Goal: Task Accomplishment & Management: Manage account settings

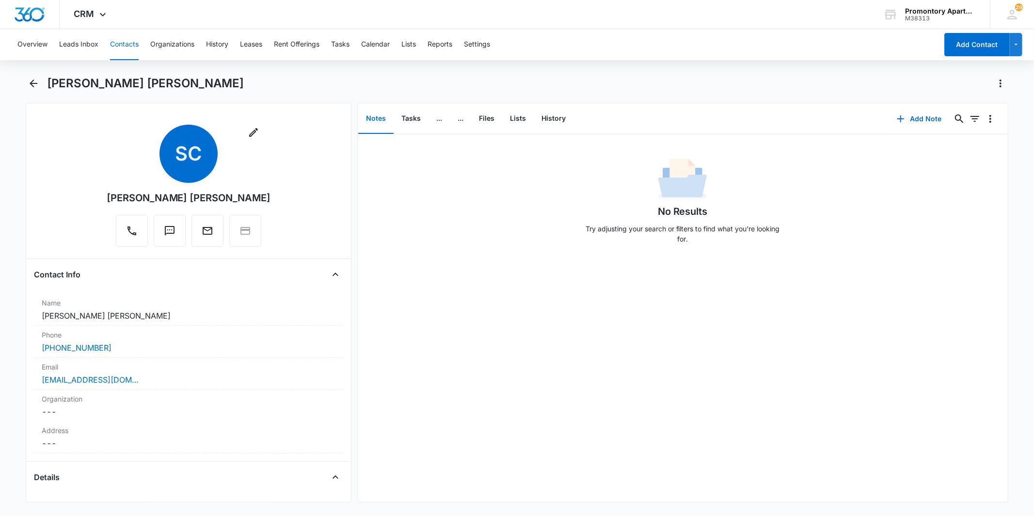
scroll to position [1974, 0]
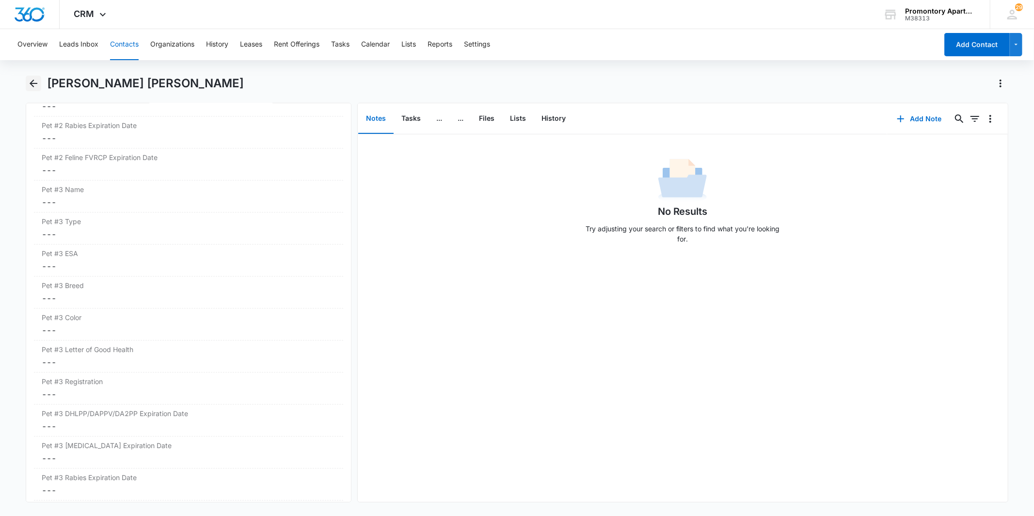
click at [34, 82] on icon "Back" at bounding box center [34, 84] width 12 height 12
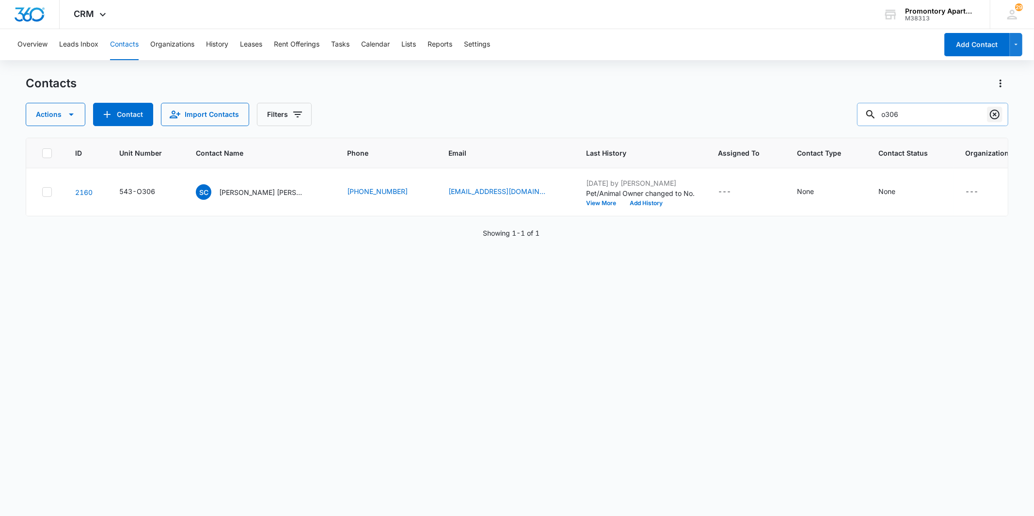
click at [994, 113] on icon "Clear" at bounding box center [995, 115] width 10 height 10
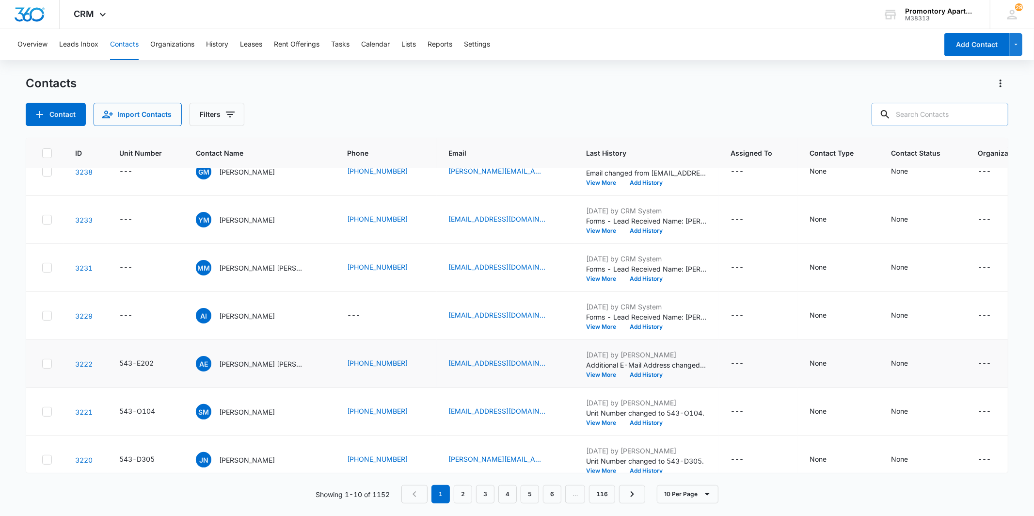
scroll to position [183, 0]
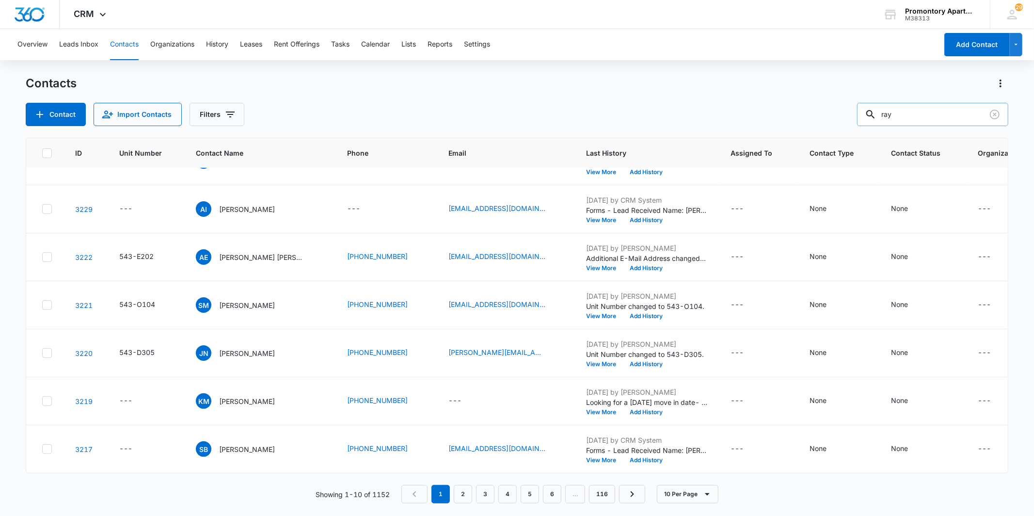
type input "ray"
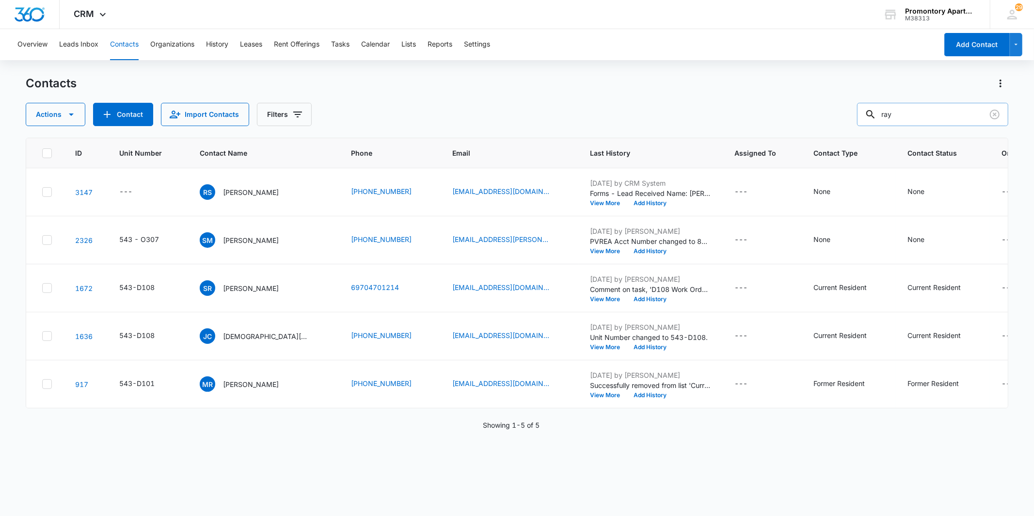
scroll to position [0, 0]
click at [125, 190] on div "---" at bounding box center [125, 192] width 13 height 12
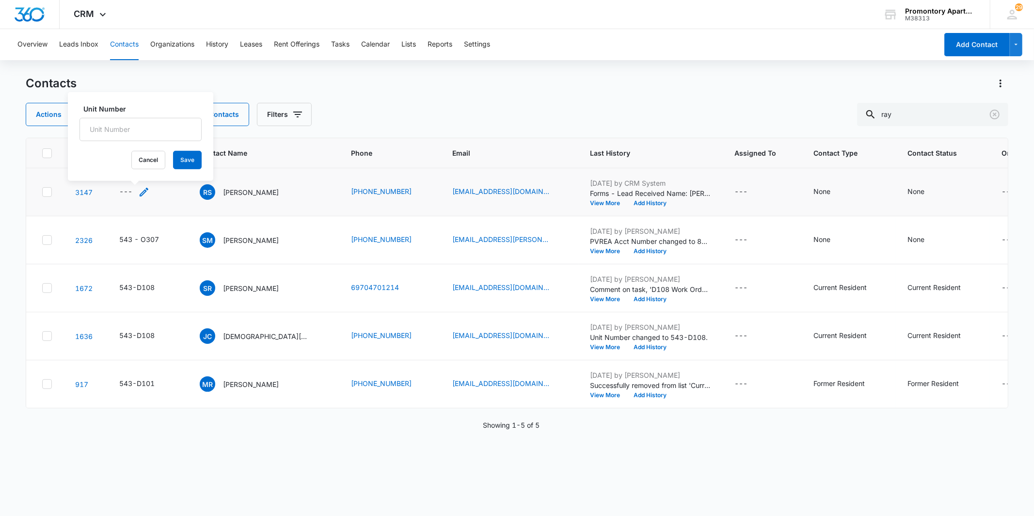
drag, startPoint x: 125, startPoint y: 190, endPoint x: 143, endPoint y: 192, distance: 17.6
click at [143, 192] on icon "Unit Number - - Select to Edit Field" at bounding box center [144, 192] width 12 height 12
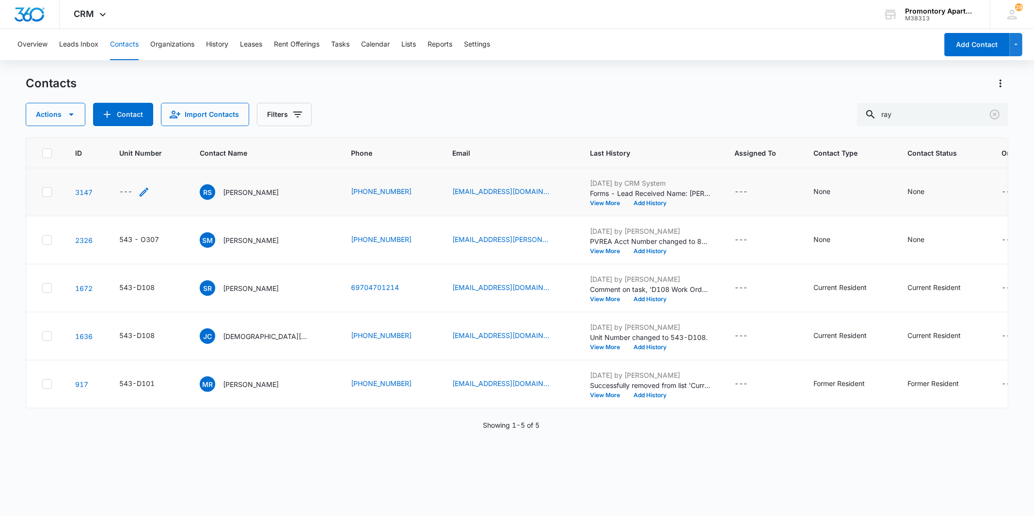
click at [134, 191] on div "---" at bounding box center [134, 192] width 31 height 12
click at [137, 125] on input "Unit Number" at bounding box center [141, 129] width 122 height 23
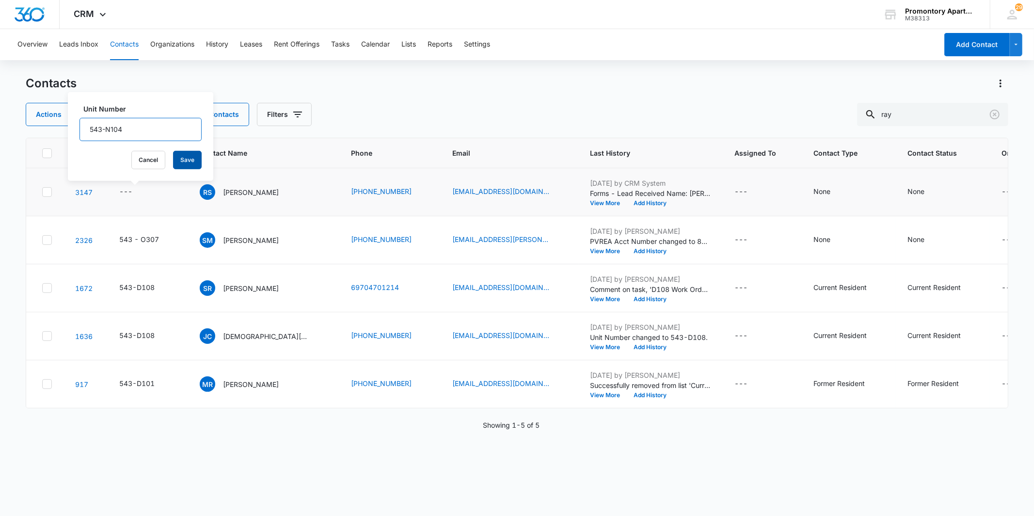
type input "543-N104"
click at [176, 161] on button "Save" at bounding box center [187, 160] width 29 height 18
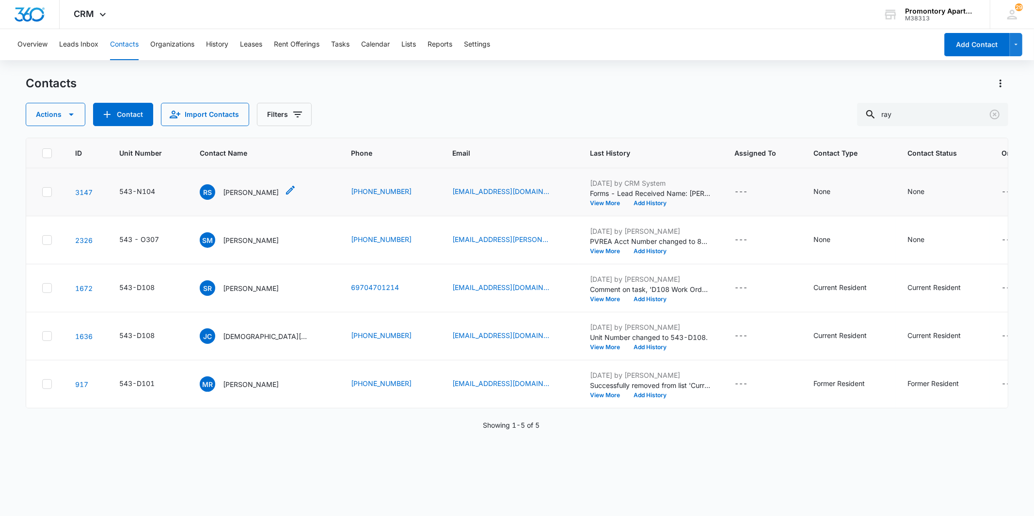
click at [210, 192] on span "RS" at bounding box center [208, 192] width 16 height 16
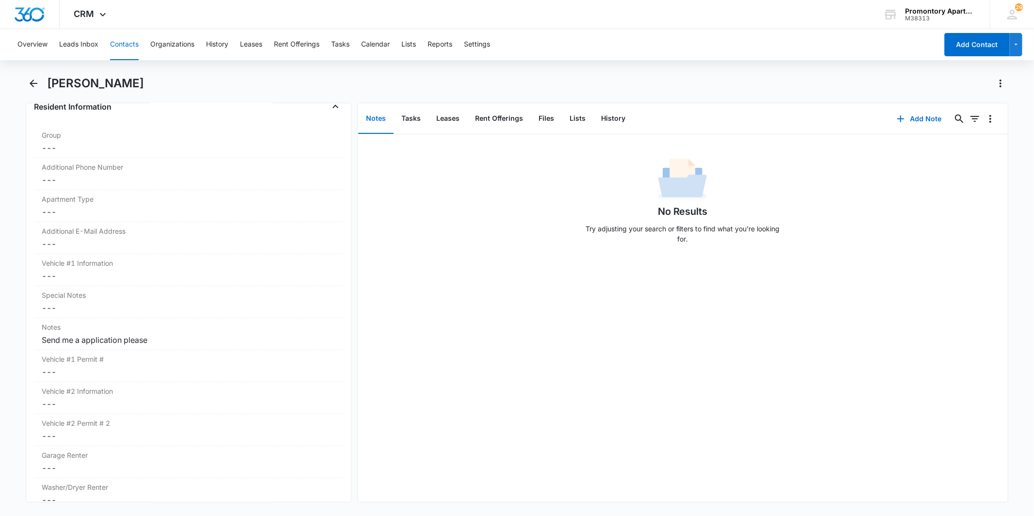
scroll to position [808, 0]
click at [132, 275] on dd "Cancel Save Changes ---" at bounding box center [188, 270] width 293 height 12
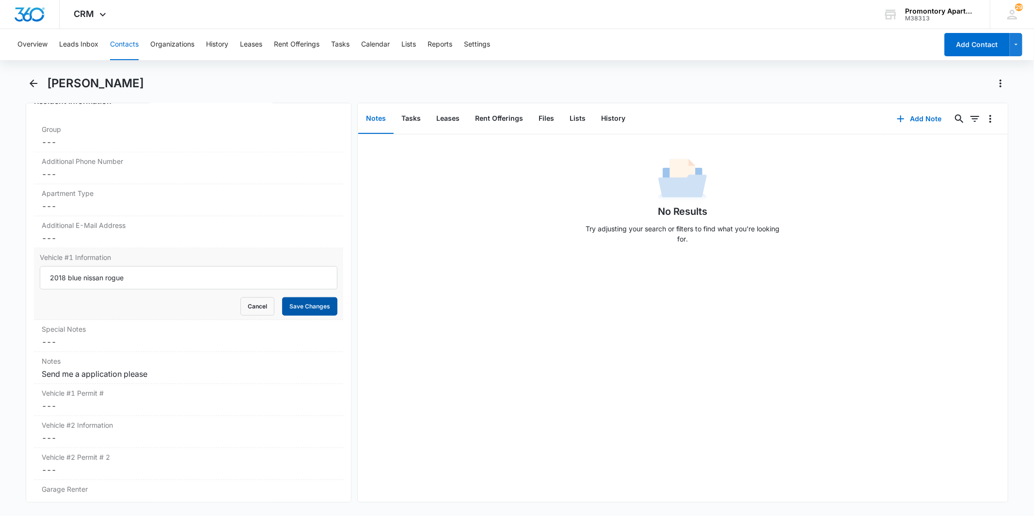
type input "2018 blue nissan rogue"
click at [293, 313] on button "Save Changes" at bounding box center [309, 306] width 55 height 18
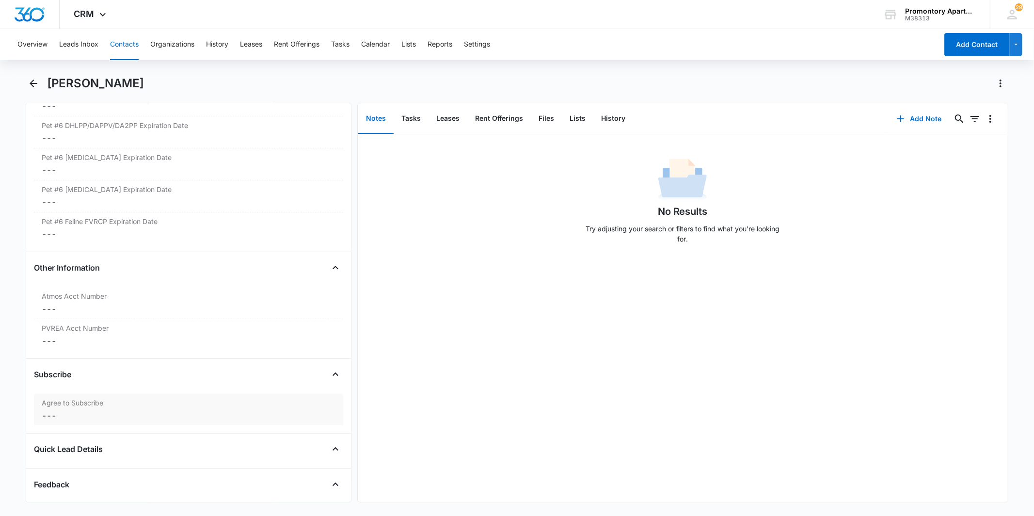
scroll to position [3375, 0]
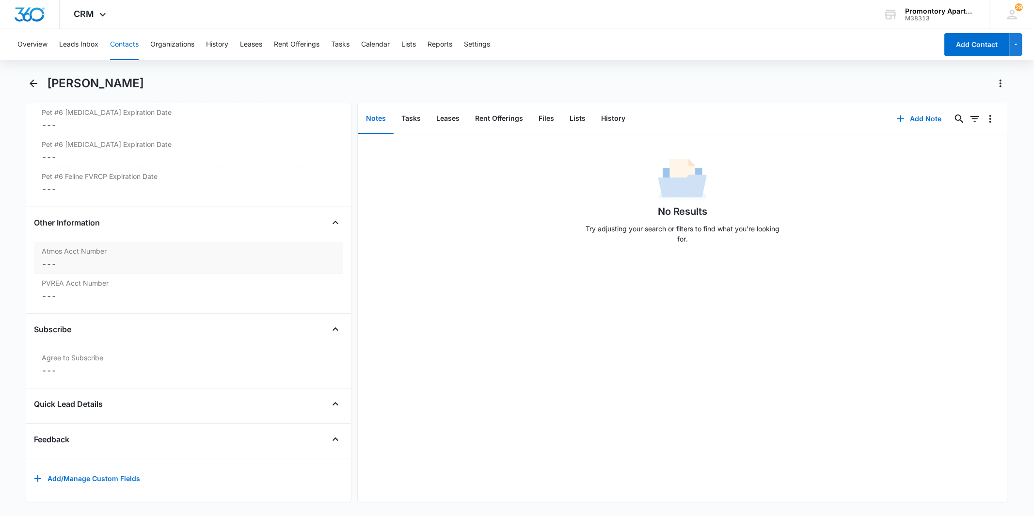
click at [55, 258] on dd "Cancel Save Changes ---" at bounding box center [188, 264] width 293 height 12
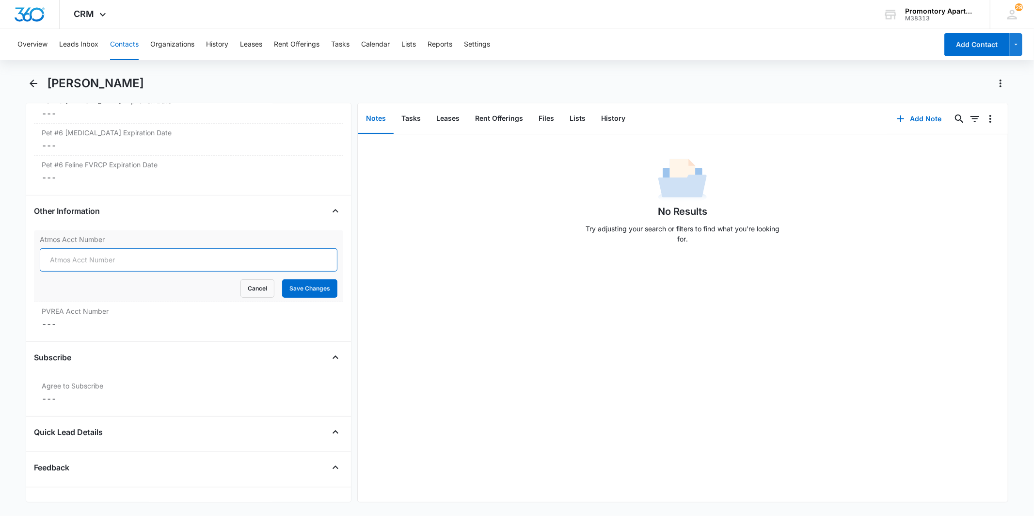
click at [61, 259] on input "Atmos Acct Number" at bounding box center [188, 259] width 297 height 23
type input "3073834177"
click at [317, 293] on button "Save Changes" at bounding box center [309, 288] width 55 height 18
click at [176, 328] on dd "Cancel Save Changes ---" at bounding box center [188, 324] width 293 height 12
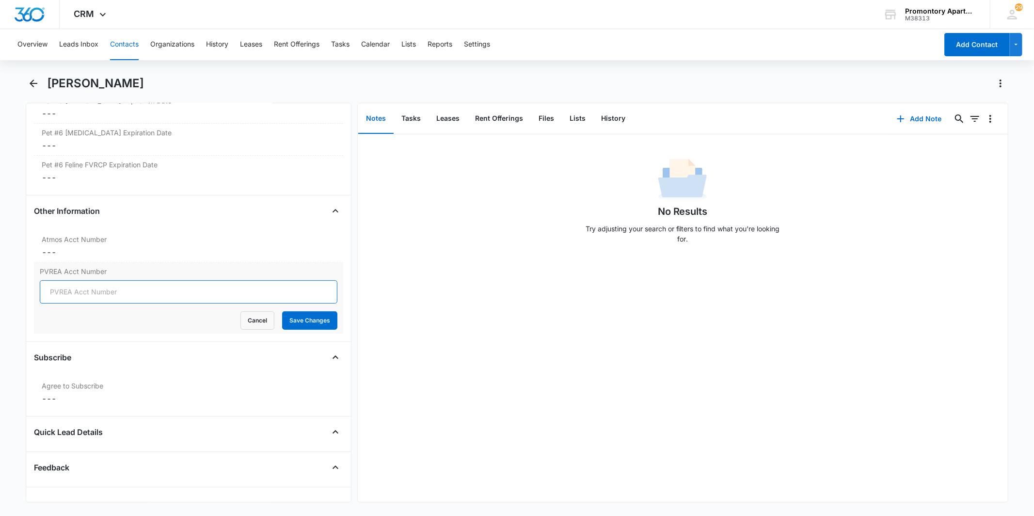
click at [156, 299] on input "PVREA Acct Number" at bounding box center [188, 291] width 297 height 23
type input "82232007"
click at [294, 328] on button "Save Changes" at bounding box center [309, 320] width 55 height 18
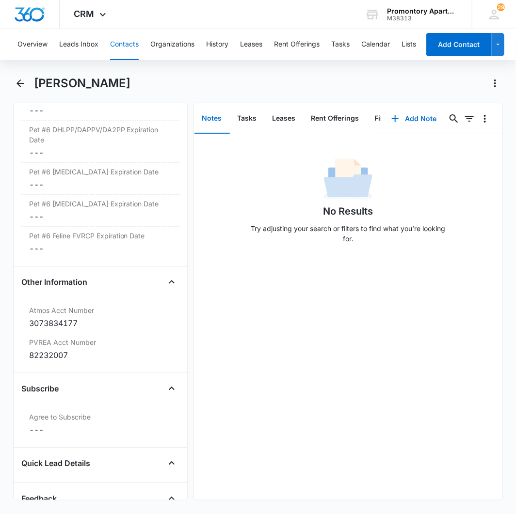
scroll to position [3446, 0]
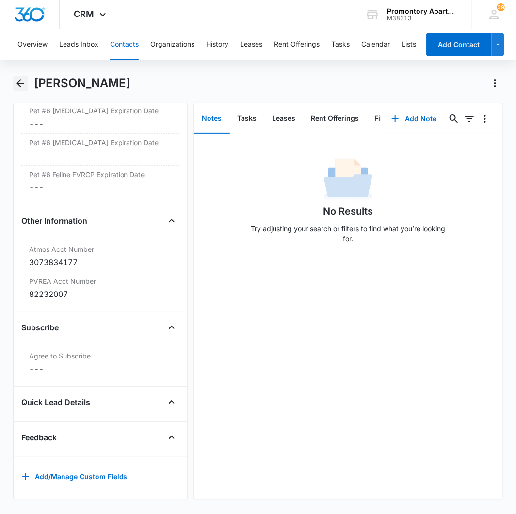
click at [16, 80] on icon "Back" at bounding box center [21, 84] width 12 height 12
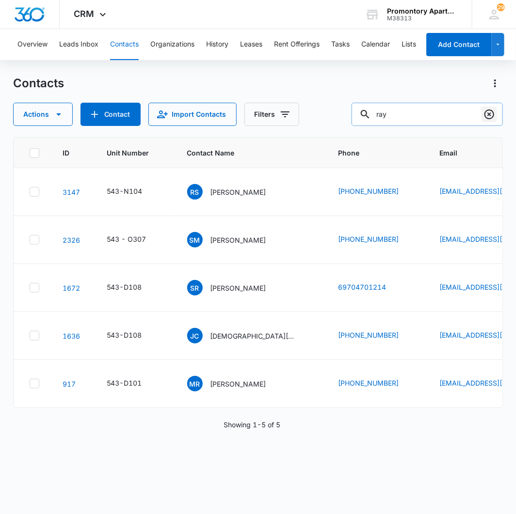
click at [495, 116] on icon "Clear" at bounding box center [489, 115] width 12 height 12
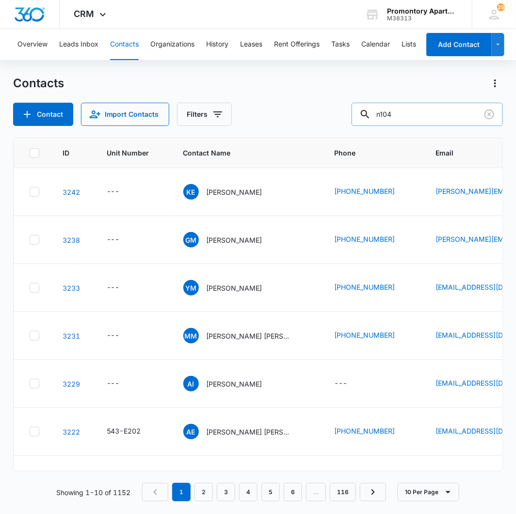
type input "n104"
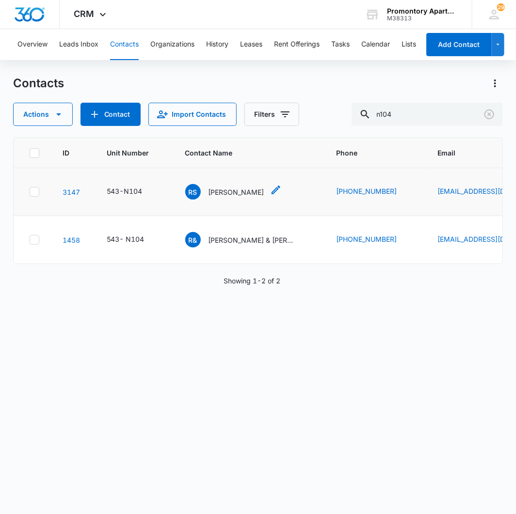
click at [195, 195] on span "RS" at bounding box center [193, 192] width 16 height 16
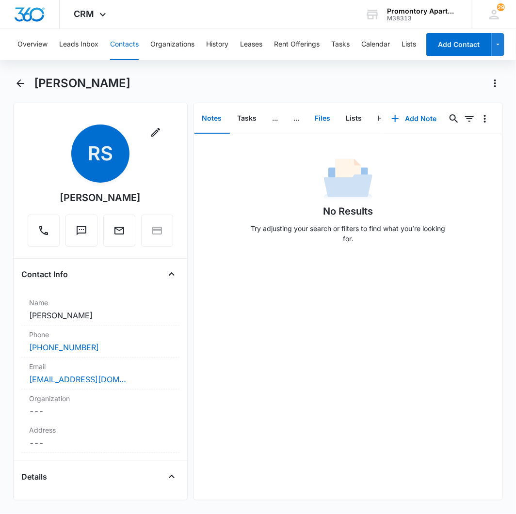
click at [324, 119] on button "Files" at bounding box center [322, 119] width 31 height 30
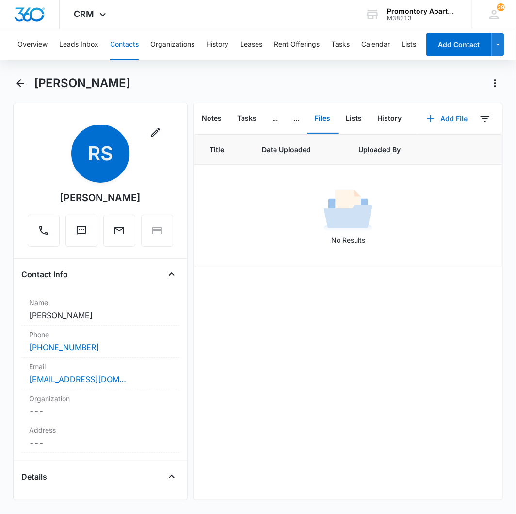
click at [425, 120] on icon "button" at bounding box center [431, 119] width 12 height 12
click at [418, 152] on div "Upload Files" at bounding box center [434, 149] width 39 height 7
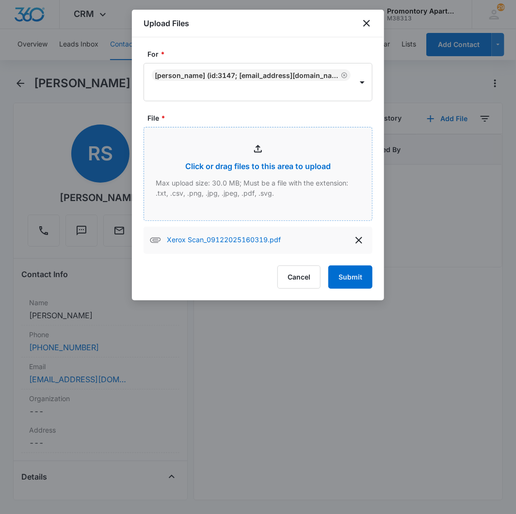
type input "C:\fakepath\Xerox Scan_09122025160257.pdf"
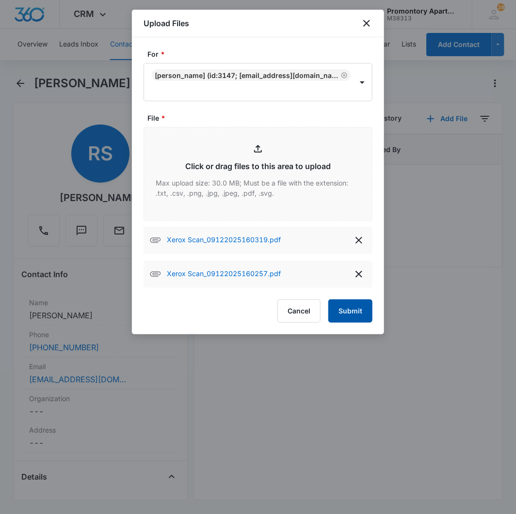
click at [355, 311] on button "Submit" at bounding box center [350, 311] width 44 height 23
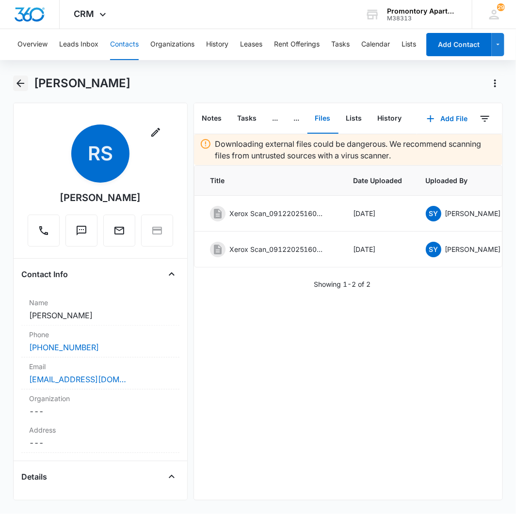
click at [20, 79] on icon "Back" at bounding box center [21, 84] width 12 height 12
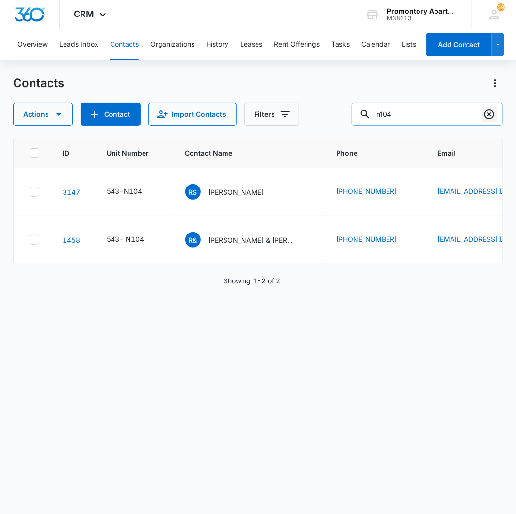
click at [493, 119] on icon "Clear" at bounding box center [489, 115] width 12 height 12
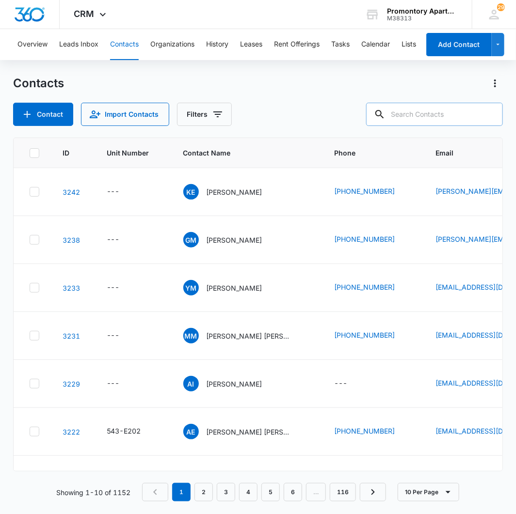
click at [414, 122] on input "text" at bounding box center [434, 114] width 137 height 23
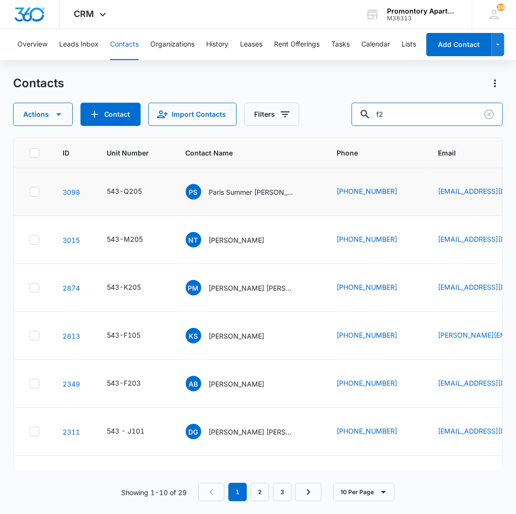
type input "f"
type input "stephon"
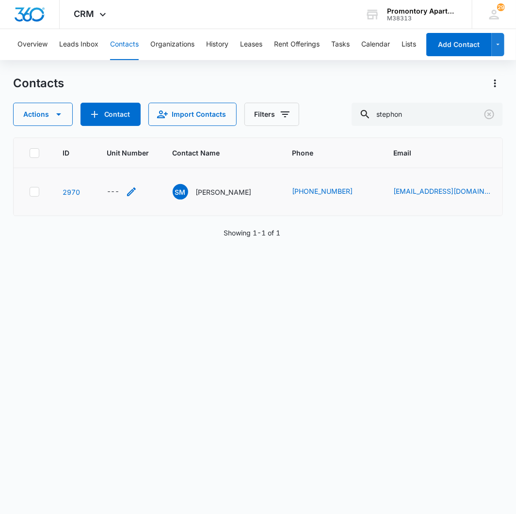
click at [110, 188] on div "---" at bounding box center [113, 192] width 13 height 12
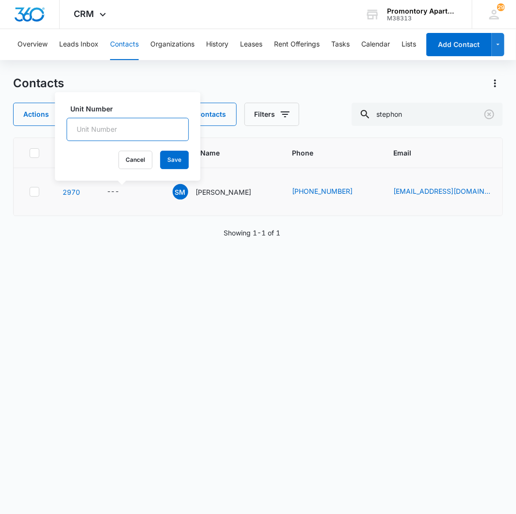
click at [112, 123] on input "Unit Number" at bounding box center [127, 129] width 122 height 23
click at [76, 127] on input "F205" at bounding box center [127, 129] width 122 height 23
type input "543-F205"
click at [160, 152] on button "Save" at bounding box center [174, 160] width 29 height 18
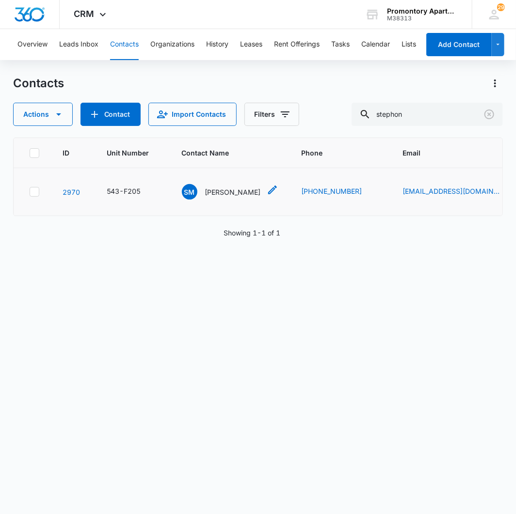
click at [213, 192] on p "[PERSON_NAME]" at bounding box center [233, 192] width 56 height 10
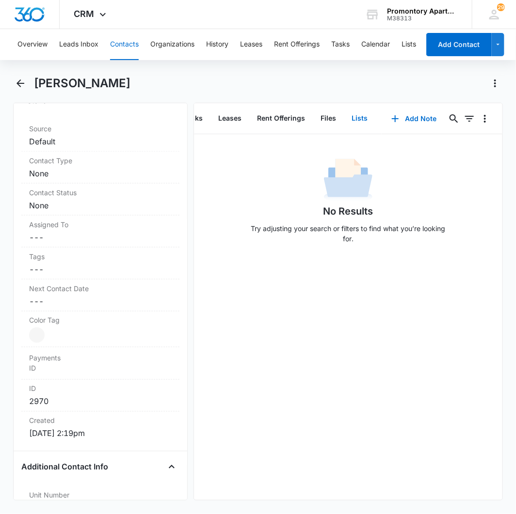
scroll to position [0, 64]
click at [319, 115] on button "Files" at bounding box center [318, 119] width 31 height 30
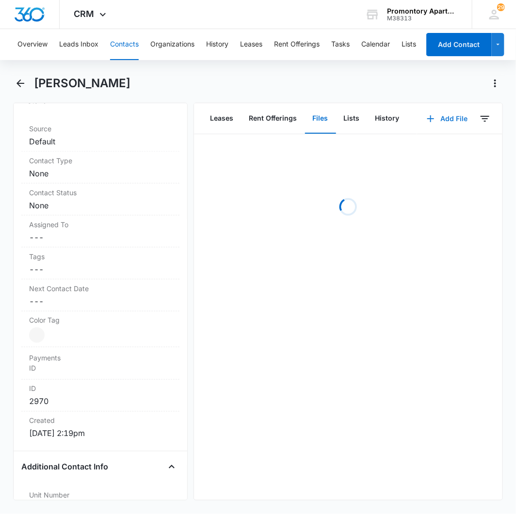
click at [432, 115] on button "Add File" at bounding box center [447, 118] width 60 height 23
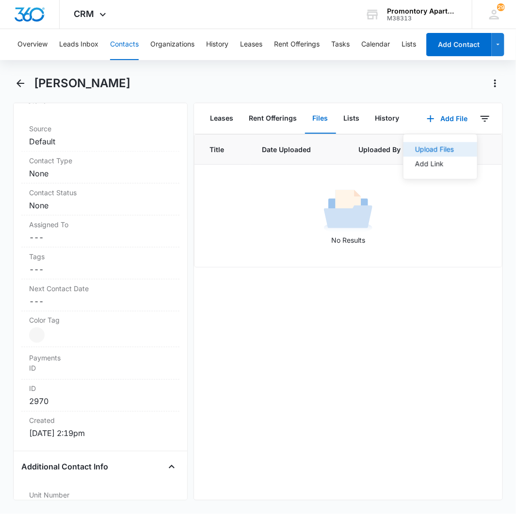
click at [434, 147] on div "Upload Files" at bounding box center [434, 149] width 39 height 7
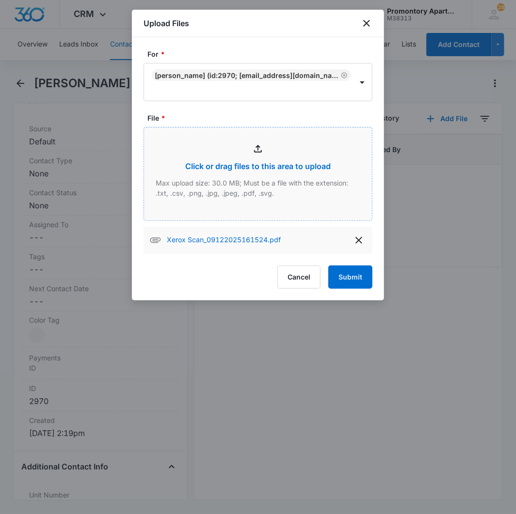
type input "C:\fakepath\Xerox Scan_09122025161501.pdf"
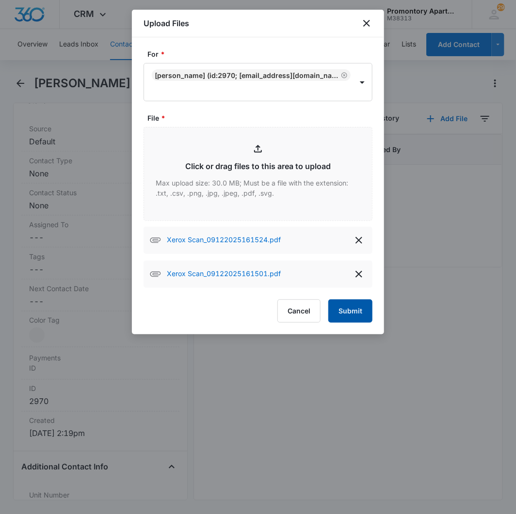
click at [369, 310] on button "Submit" at bounding box center [350, 311] width 44 height 23
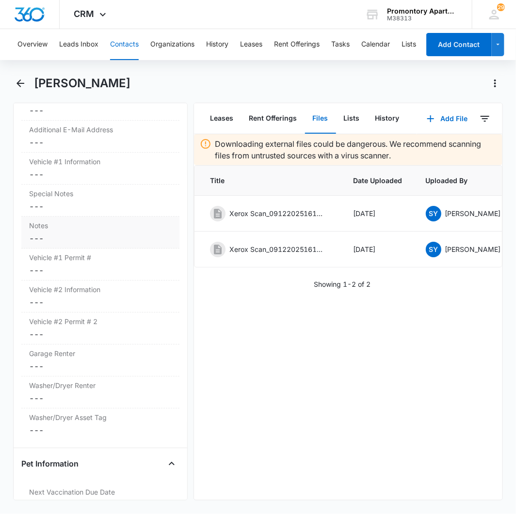
scroll to position [915, 0]
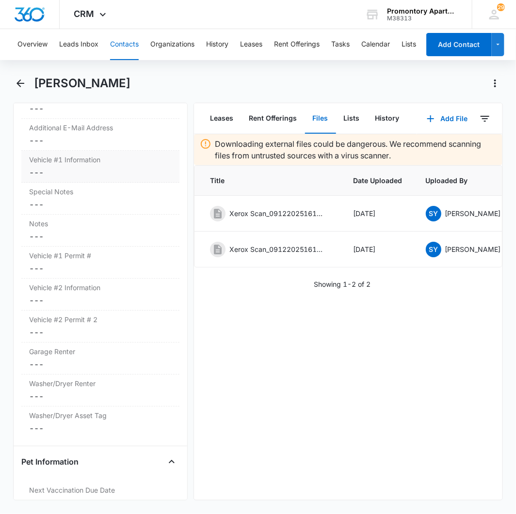
click at [89, 168] on dd "Cancel Save Changes ---" at bounding box center [100, 173] width 143 height 12
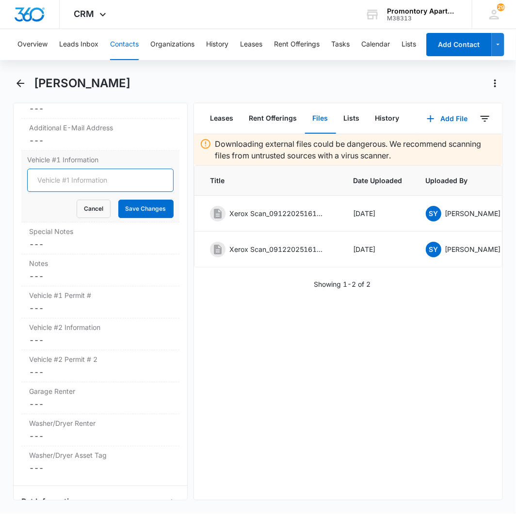
click at [78, 182] on input "Vehicle #1 Information" at bounding box center [100, 180] width 146 height 23
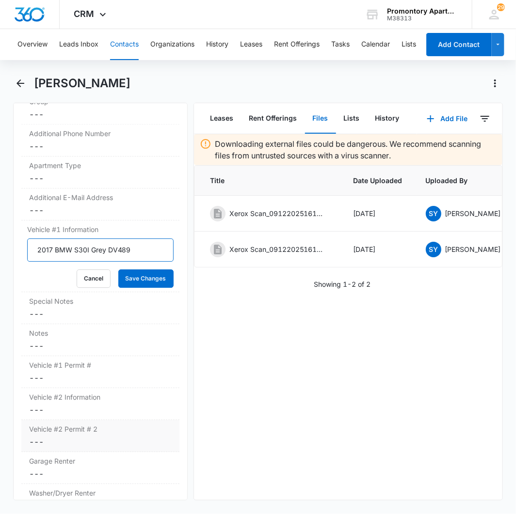
scroll to position [827, 0]
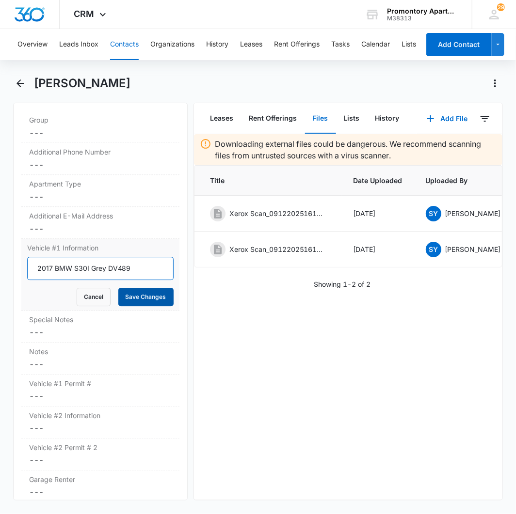
type input "2017 BMW S30I Grey DV489"
click at [131, 295] on button "Save Changes" at bounding box center [145, 297] width 55 height 18
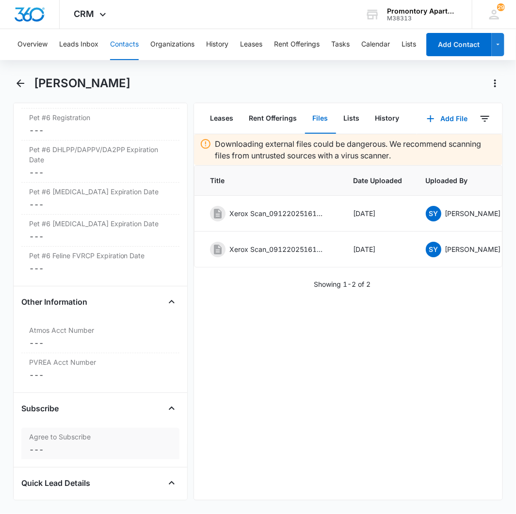
scroll to position [3448, 0]
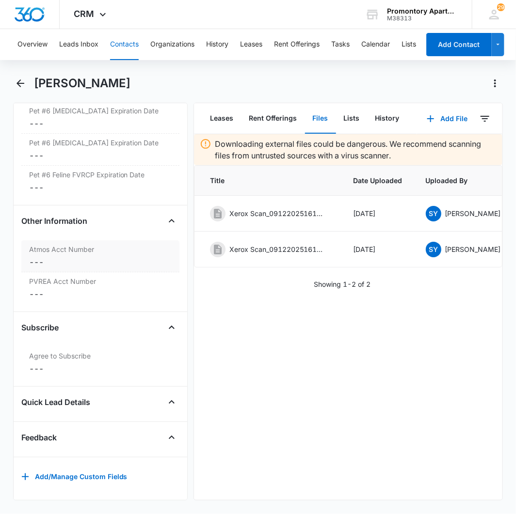
click at [36, 256] on dd "Cancel Save Changes ---" at bounding box center [100, 262] width 143 height 12
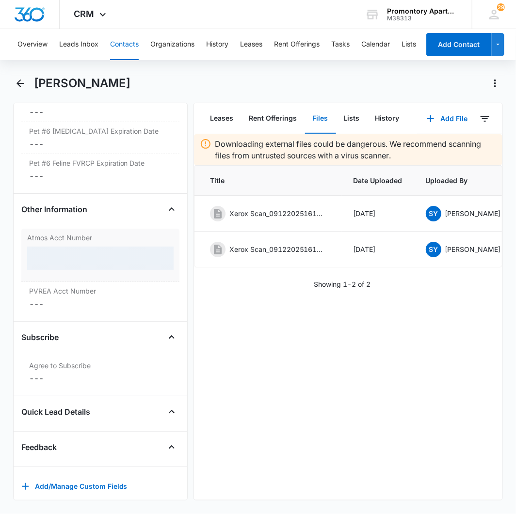
click at [42, 263] on div at bounding box center [100, 258] width 146 height 23
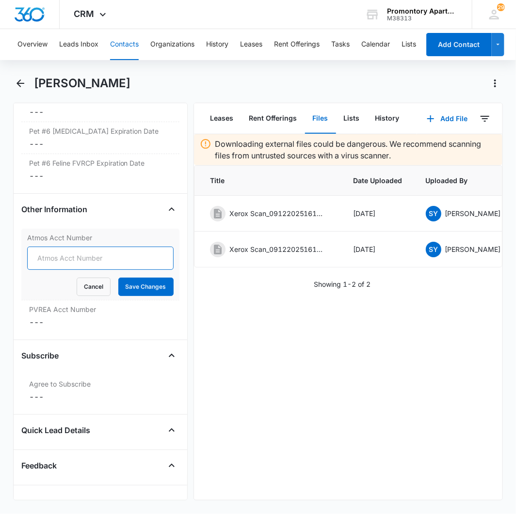
click at [48, 263] on input "Atmos Acct Number" at bounding box center [100, 258] width 146 height 23
type input "3073829307"
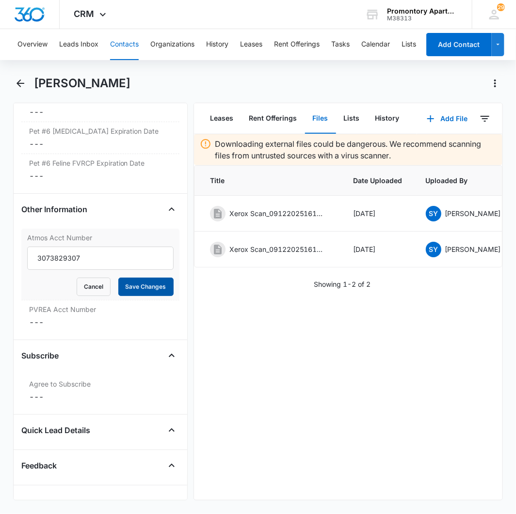
click at [118, 290] on button "Save Changes" at bounding box center [145, 287] width 55 height 18
click at [68, 327] on dd "Cancel Save Changes ---" at bounding box center [100, 323] width 143 height 12
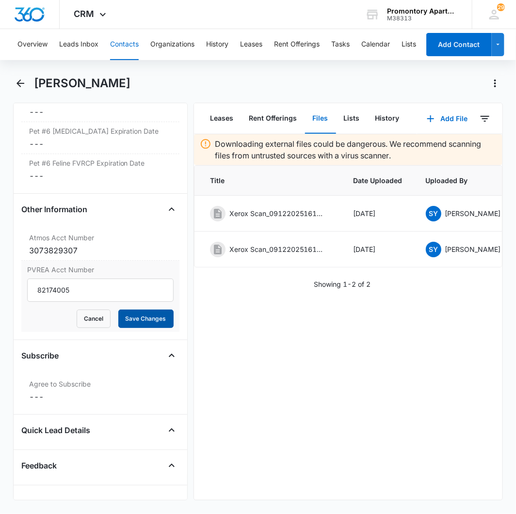
type input "82174005"
click at [142, 327] on button "Save Changes" at bounding box center [145, 319] width 55 height 18
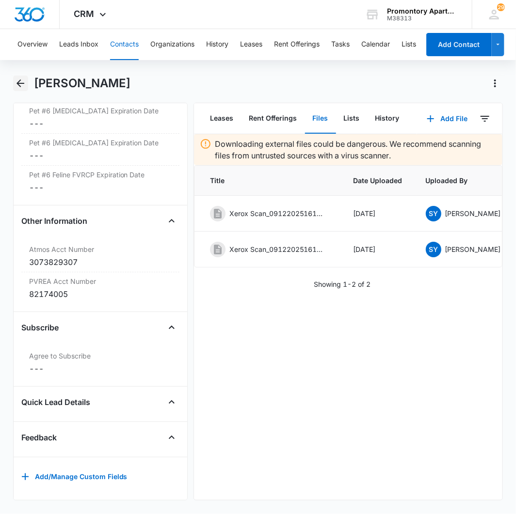
click at [23, 81] on icon "Back" at bounding box center [21, 84] width 12 height 12
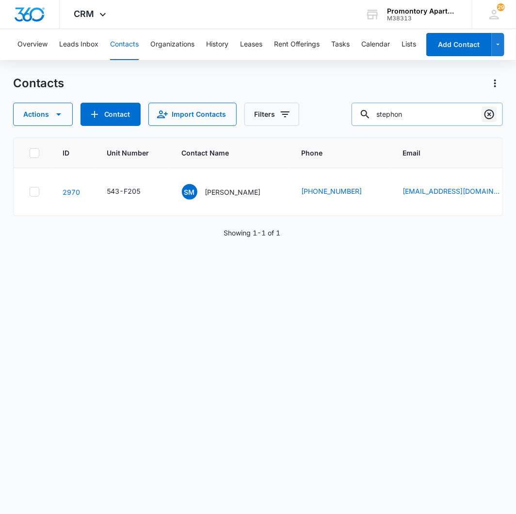
click at [485, 115] on icon "Clear" at bounding box center [489, 115] width 10 height 10
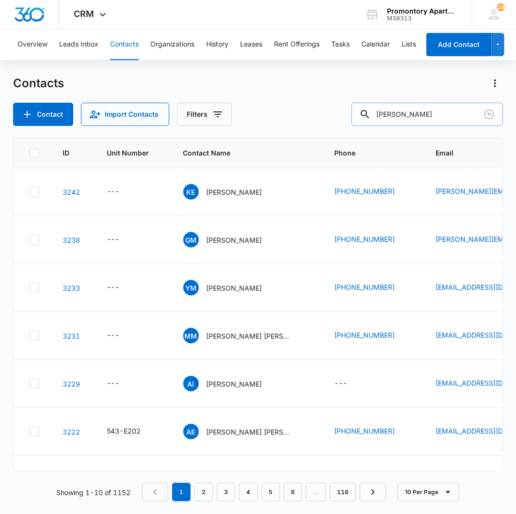
type input "[PERSON_NAME]"
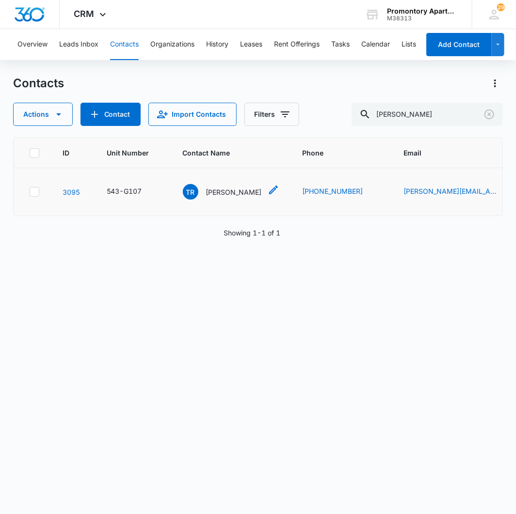
click at [189, 189] on span "TR" at bounding box center [191, 192] width 16 height 16
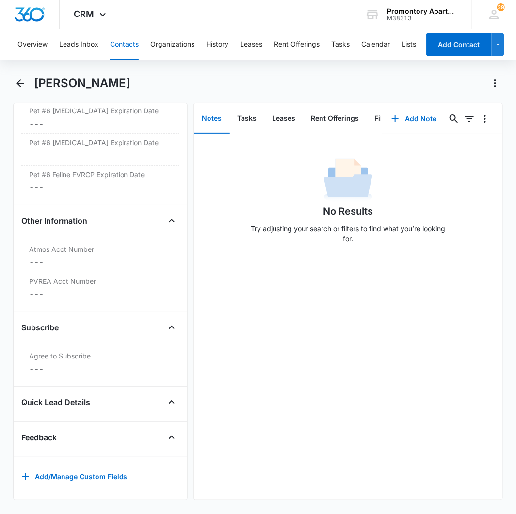
scroll to position [3460, 0]
click at [75, 256] on dd "Cancel Save Changes ---" at bounding box center [100, 262] width 143 height 12
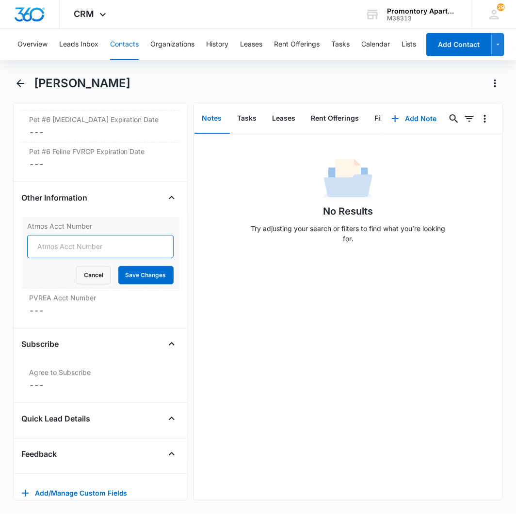
click at [73, 258] on input "Atmos Acct Number" at bounding box center [100, 246] width 146 height 23
type input "3073827505"
click at [138, 280] on form "3073827505 Cancel Save Changes" at bounding box center [100, 259] width 146 height 49
click at [137, 285] on button "Save Changes" at bounding box center [145, 275] width 55 height 18
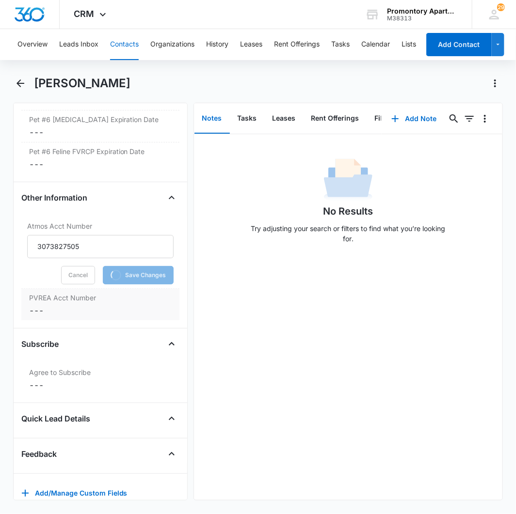
click at [86, 319] on div "PVREA Acct Number Cancel Save Changes ---" at bounding box center [100, 305] width 158 height 32
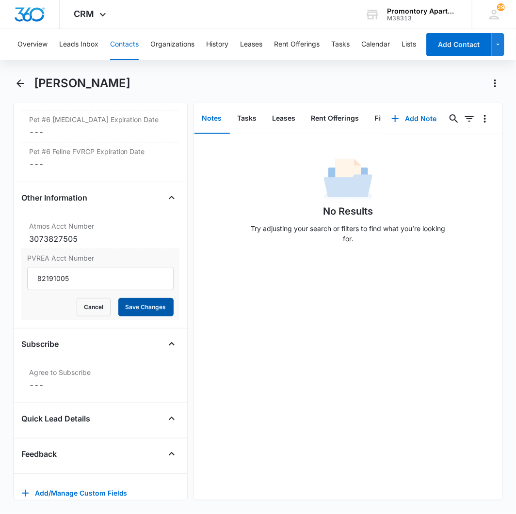
type input "82191005"
click at [136, 317] on button "Save Changes" at bounding box center [145, 307] width 55 height 18
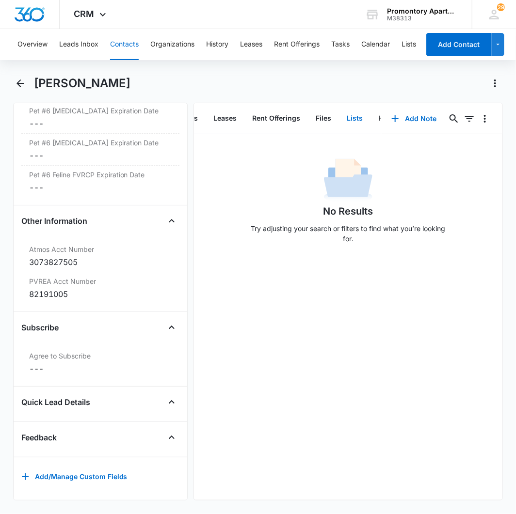
scroll to position [0, 64]
click at [317, 112] on button "Files" at bounding box center [318, 119] width 31 height 30
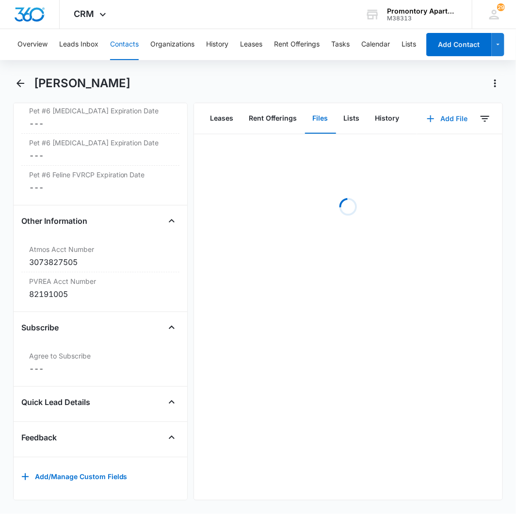
click at [442, 128] on button "Add File" at bounding box center [447, 118] width 60 height 23
click at [438, 147] on div "Upload Files" at bounding box center [434, 149] width 39 height 7
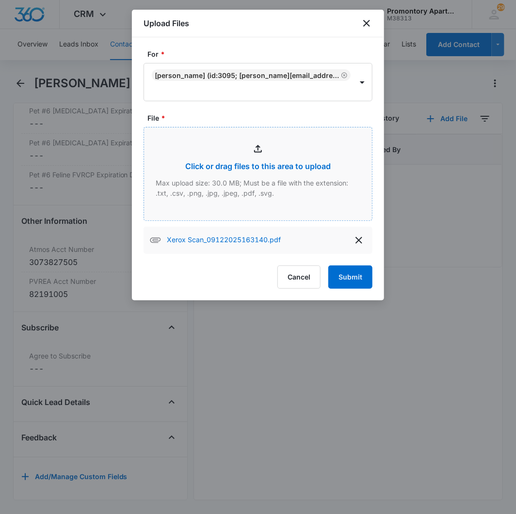
type input "C:\fakepath\Xerox Scan_09122025163203.pdf"
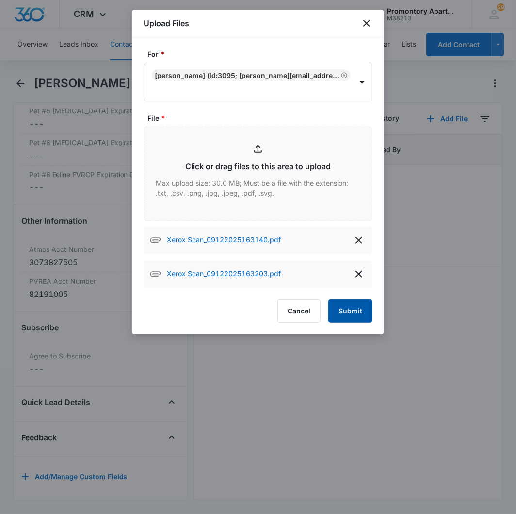
click at [344, 303] on button "Submit" at bounding box center [350, 311] width 44 height 23
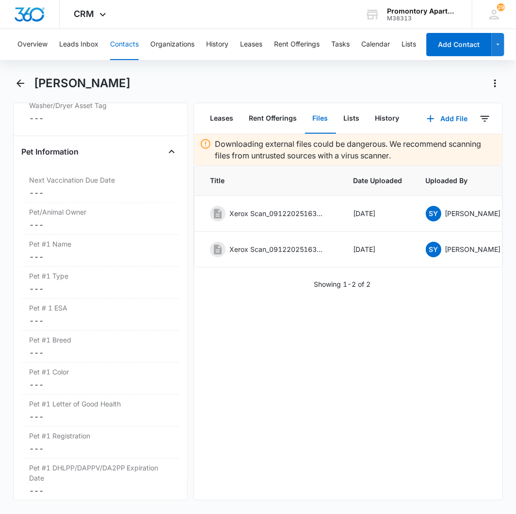
scroll to position [874, 0]
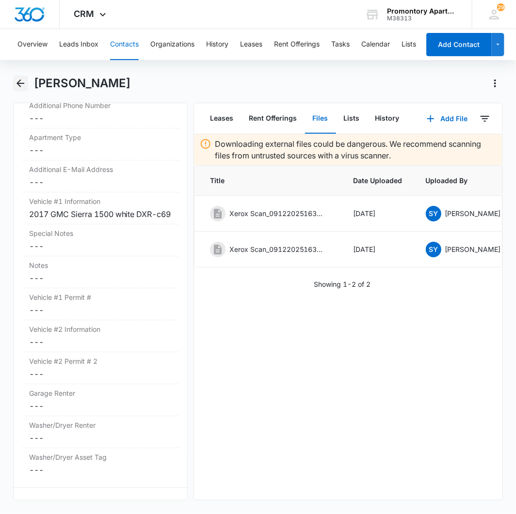
click at [27, 85] on button "Back" at bounding box center [20, 84] width 15 height 16
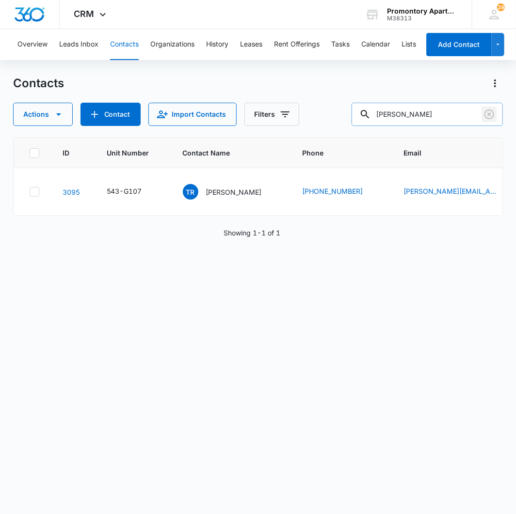
click at [491, 109] on icon "Clear" at bounding box center [489, 115] width 12 height 12
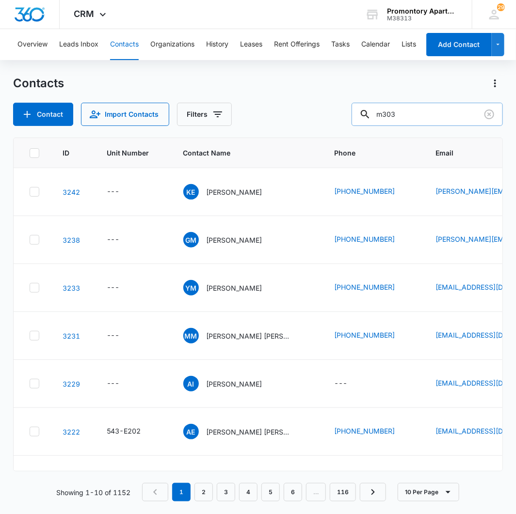
type input "m303"
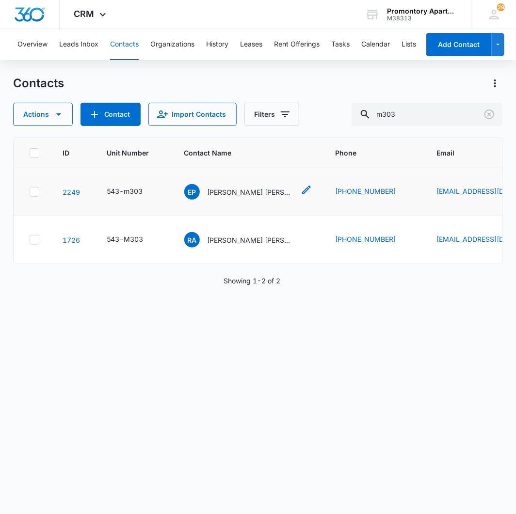
click at [206, 190] on div "EP [PERSON_NAME] [PERSON_NAME]" at bounding box center [239, 192] width 111 height 16
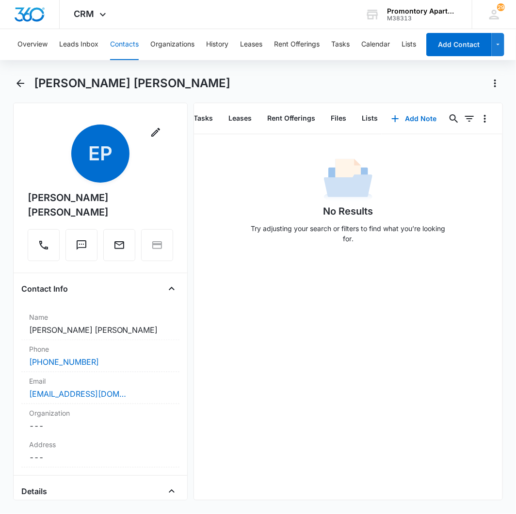
scroll to position [0, 64]
click at [316, 113] on button "Files" at bounding box center [318, 119] width 31 height 30
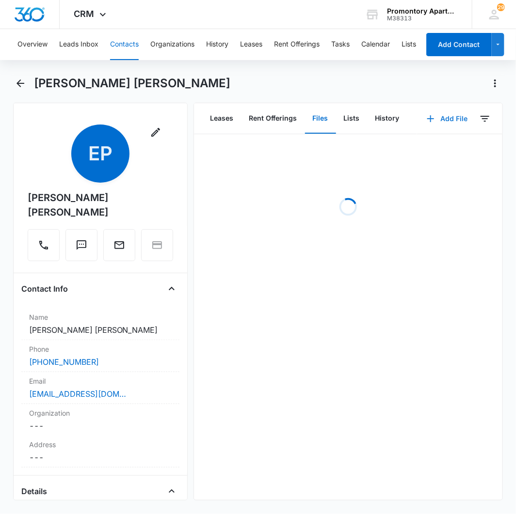
click at [456, 119] on button "Add File" at bounding box center [447, 118] width 60 height 23
click at [422, 146] on div "Upload Files" at bounding box center [434, 149] width 39 height 7
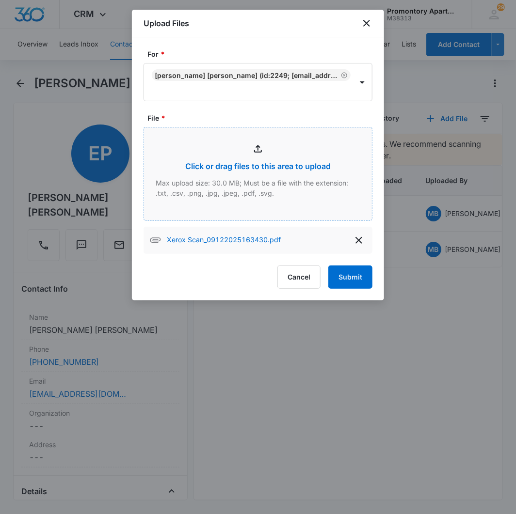
type input "C:\fakepath\Xerox Scan_09122025163448.pdf"
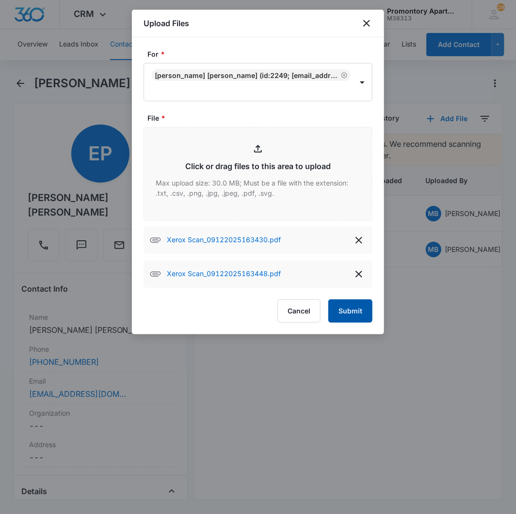
click at [345, 313] on button "Submit" at bounding box center [350, 311] width 44 height 23
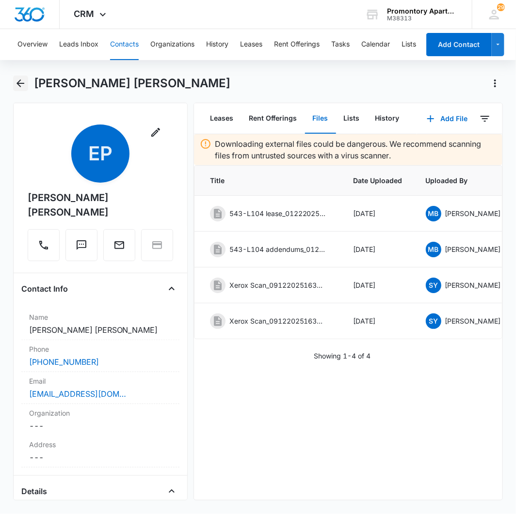
click at [18, 86] on icon "Back" at bounding box center [21, 84] width 12 height 12
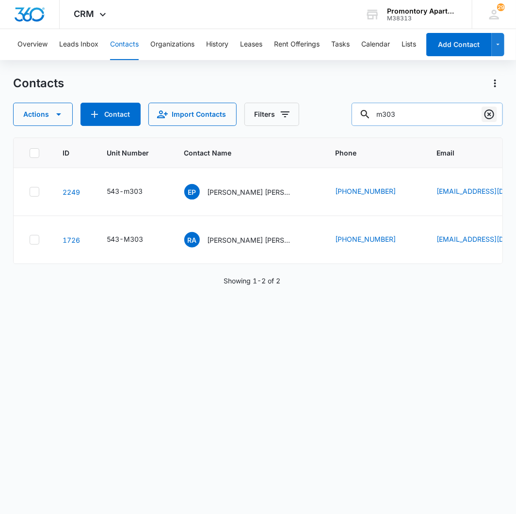
click at [485, 113] on icon "Clear" at bounding box center [489, 115] width 10 height 10
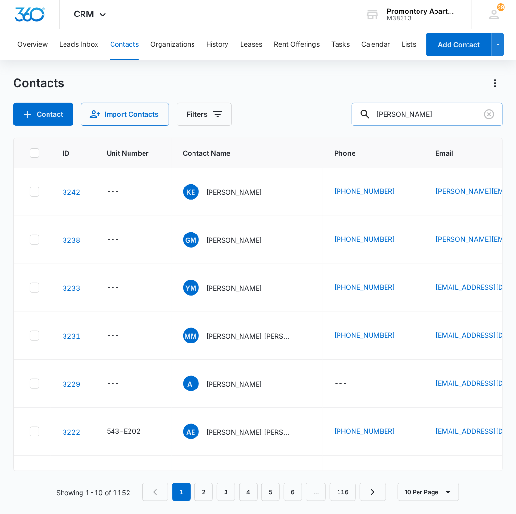
type input "[PERSON_NAME]"
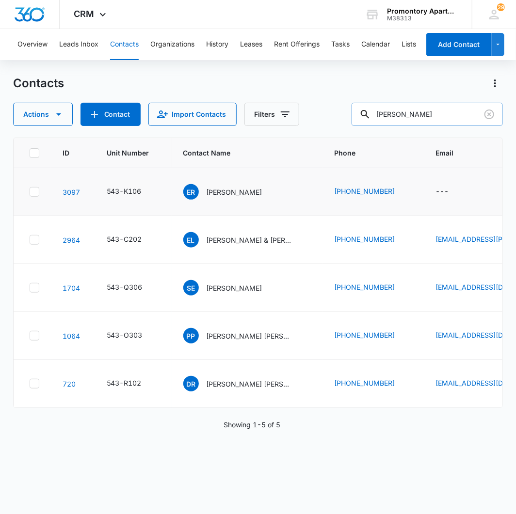
click at [191, 200] on td "ER [PERSON_NAME]" at bounding box center [247, 192] width 151 height 48
click at [196, 195] on span "ER" at bounding box center [191, 192] width 16 height 16
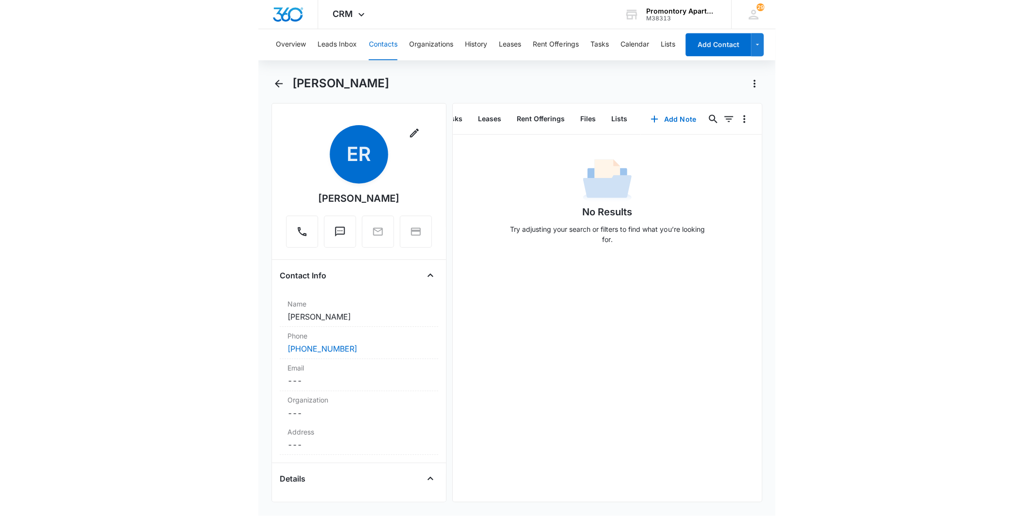
scroll to position [0, 64]
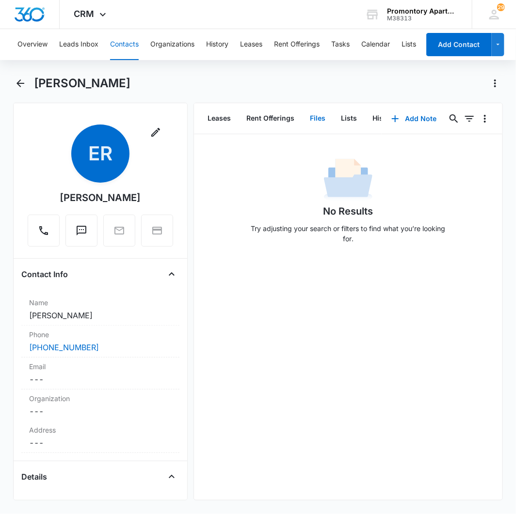
click at [313, 117] on button "Files" at bounding box center [318, 119] width 31 height 30
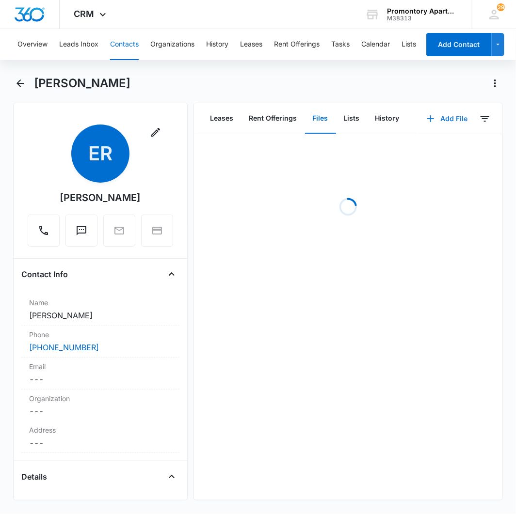
click at [447, 123] on button "Add File" at bounding box center [447, 118] width 60 height 23
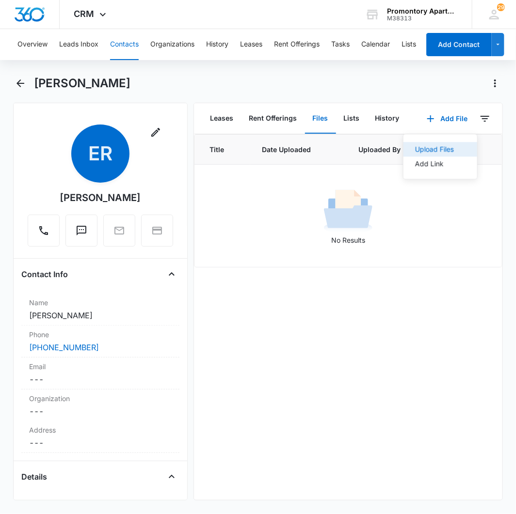
click at [435, 147] on div "Upload Files" at bounding box center [434, 149] width 39 height 7
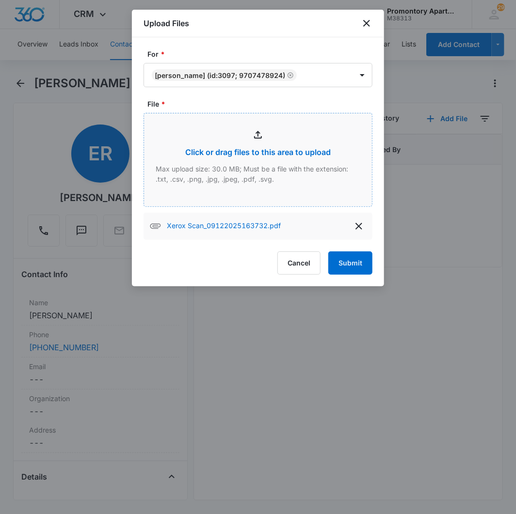
type input "C:\fakepath\Xerox Scan_09122025163755.pdf"
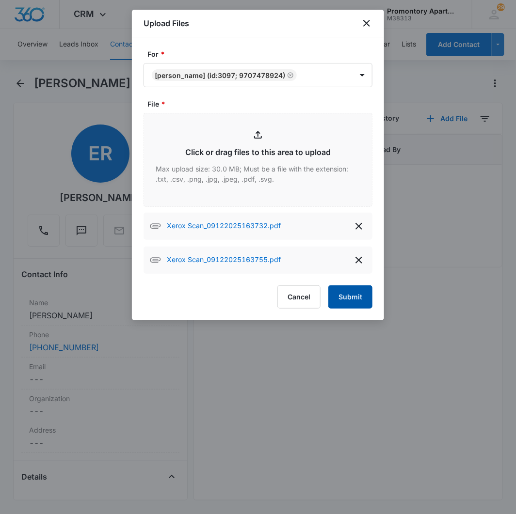
click at [359, 300] on button "Submit" at bounding box center [350, 297] width 44 height 23
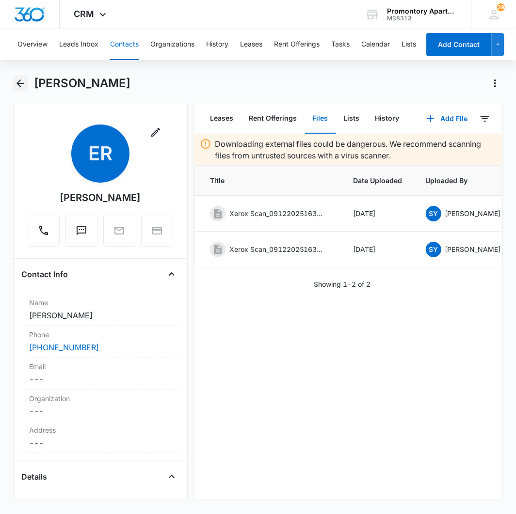
click at [26, 82] on button "Back" at bounding box center [20, 84] width 15 height 16
